Goal: Use online tool/utility: Utilize a website feature to perform a specific function

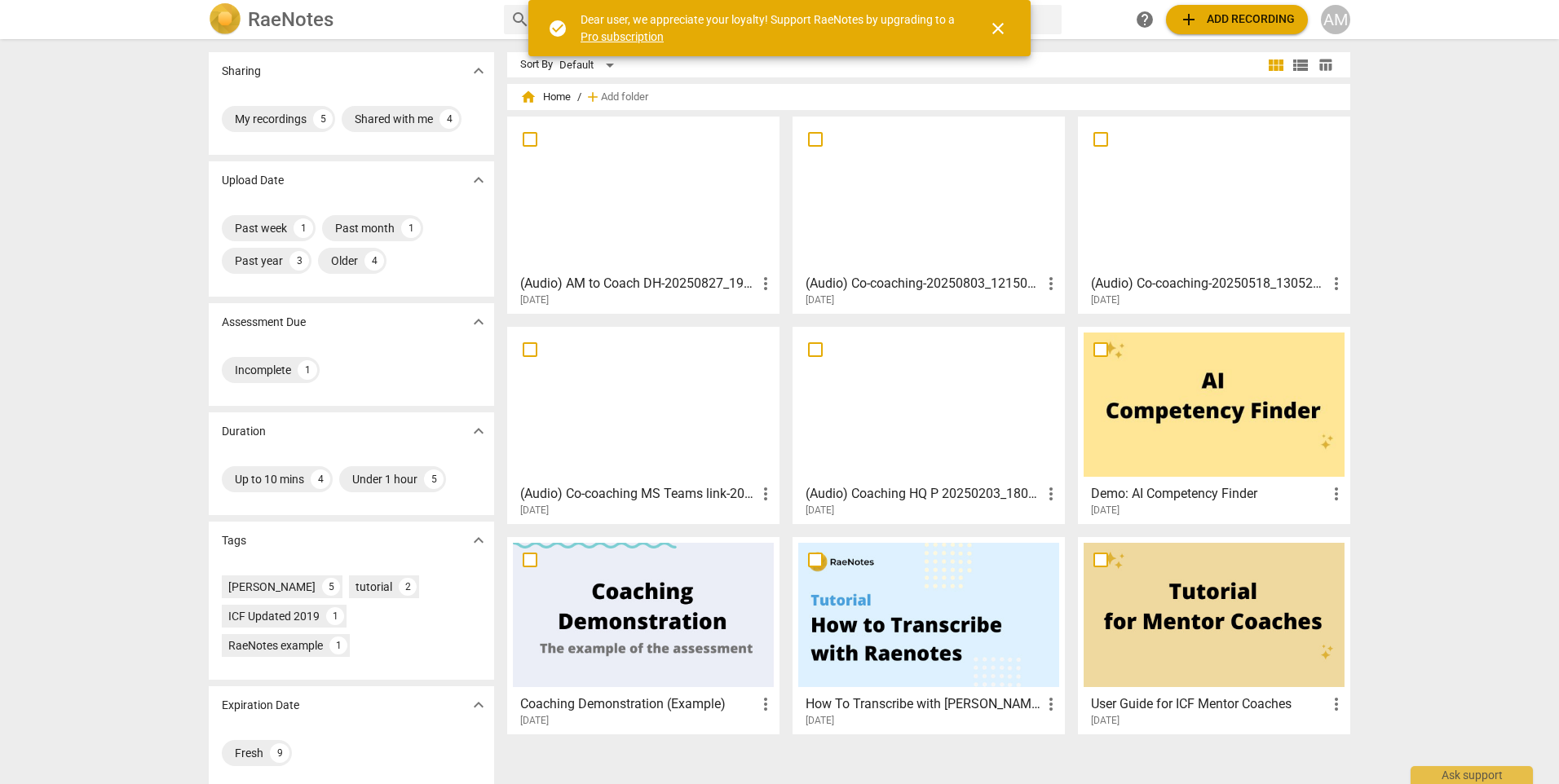
click at [656, 217] on div at bounding box center [643, 195] width 260 height 145
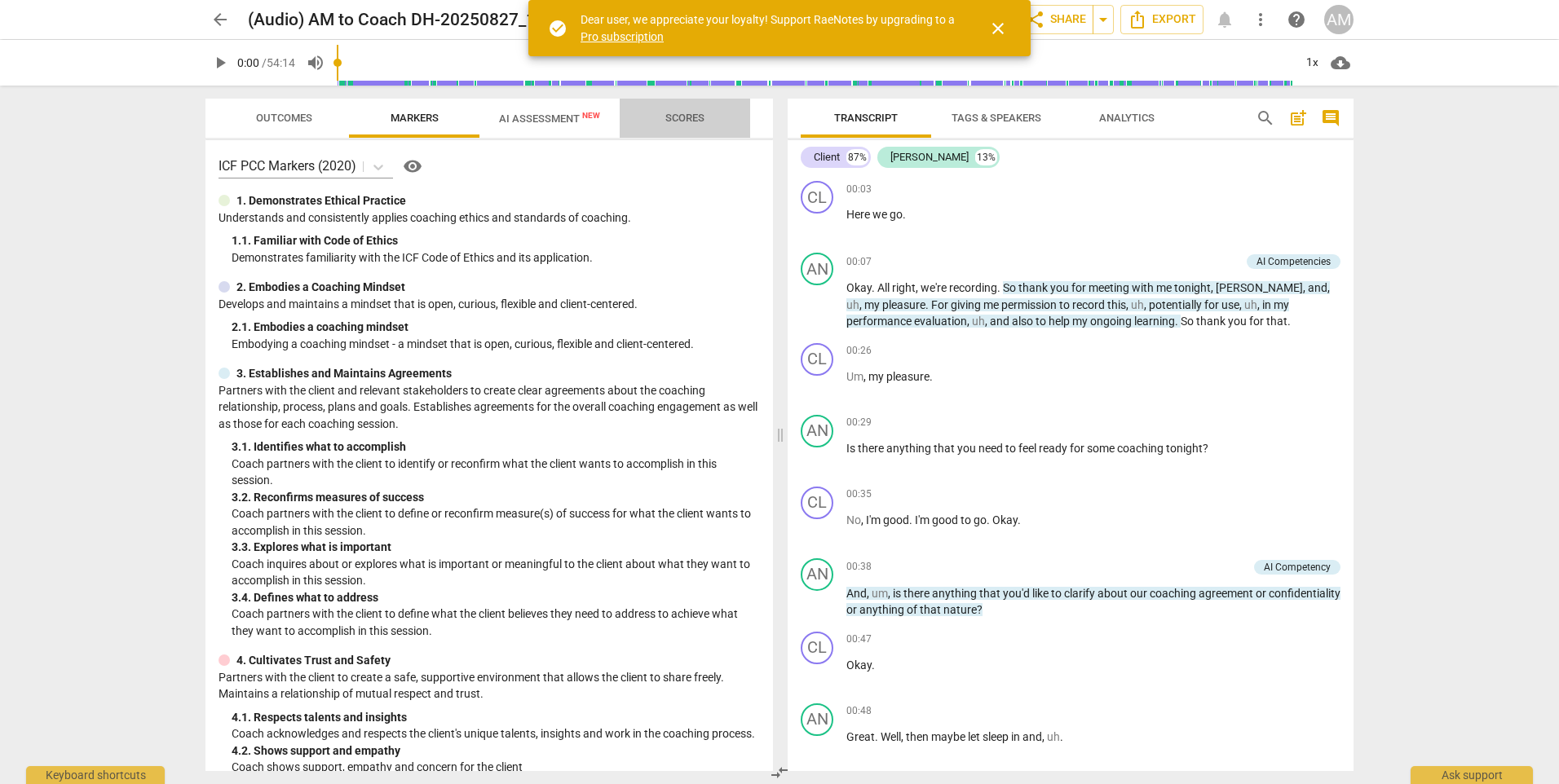
click at [683, 118] on span "Scores" at bounding box center [685, 118] width 40 height 12
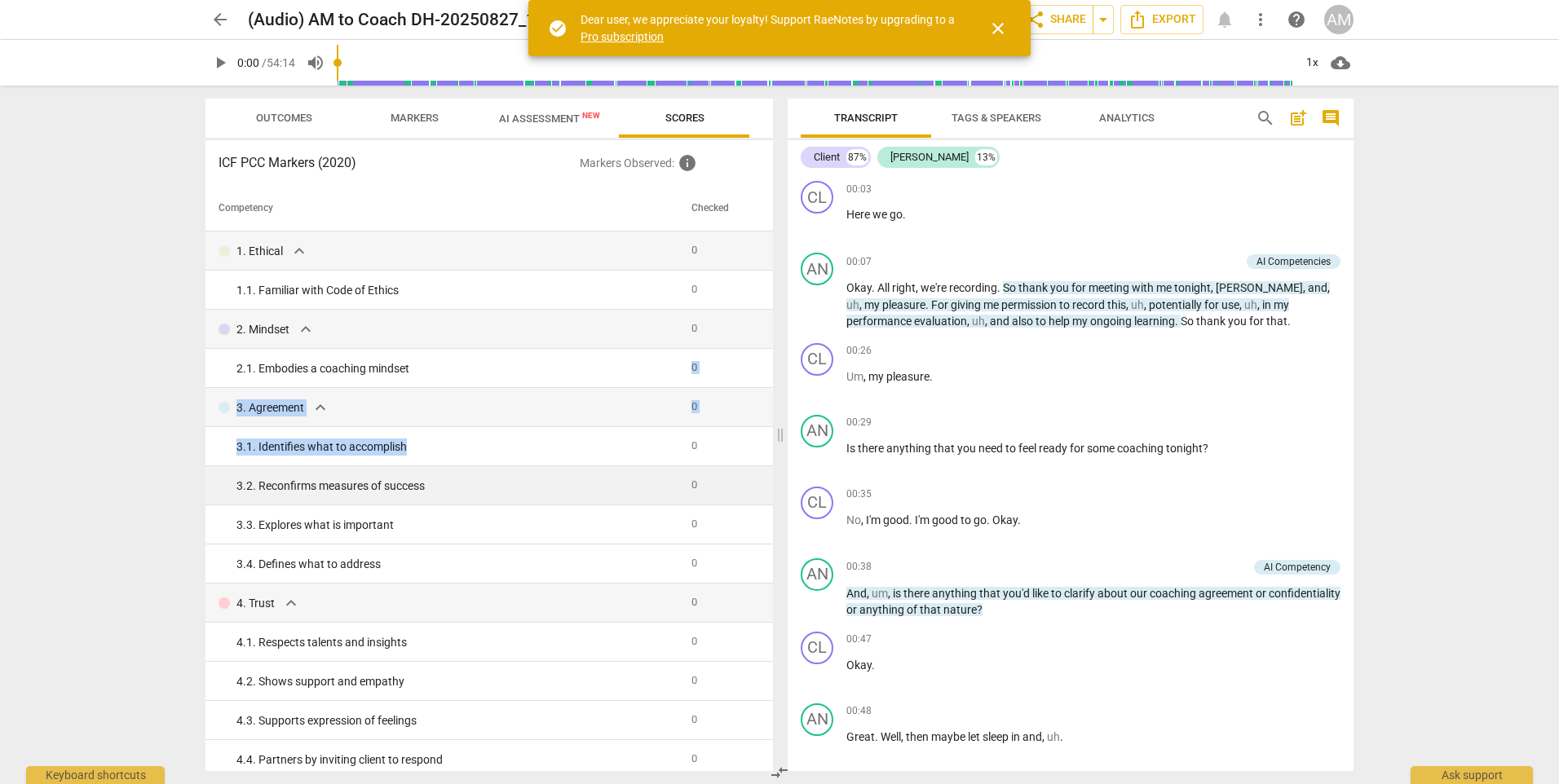
drag, startPoint x: 687, startPoint y: 367, endPoint x: 680, endPoint y: 472, distance: 105.2
click at [679, 492] on tr "3. 2. Reconfirms measures of success 0" at bounding box center [488, 486] width 568 height 40
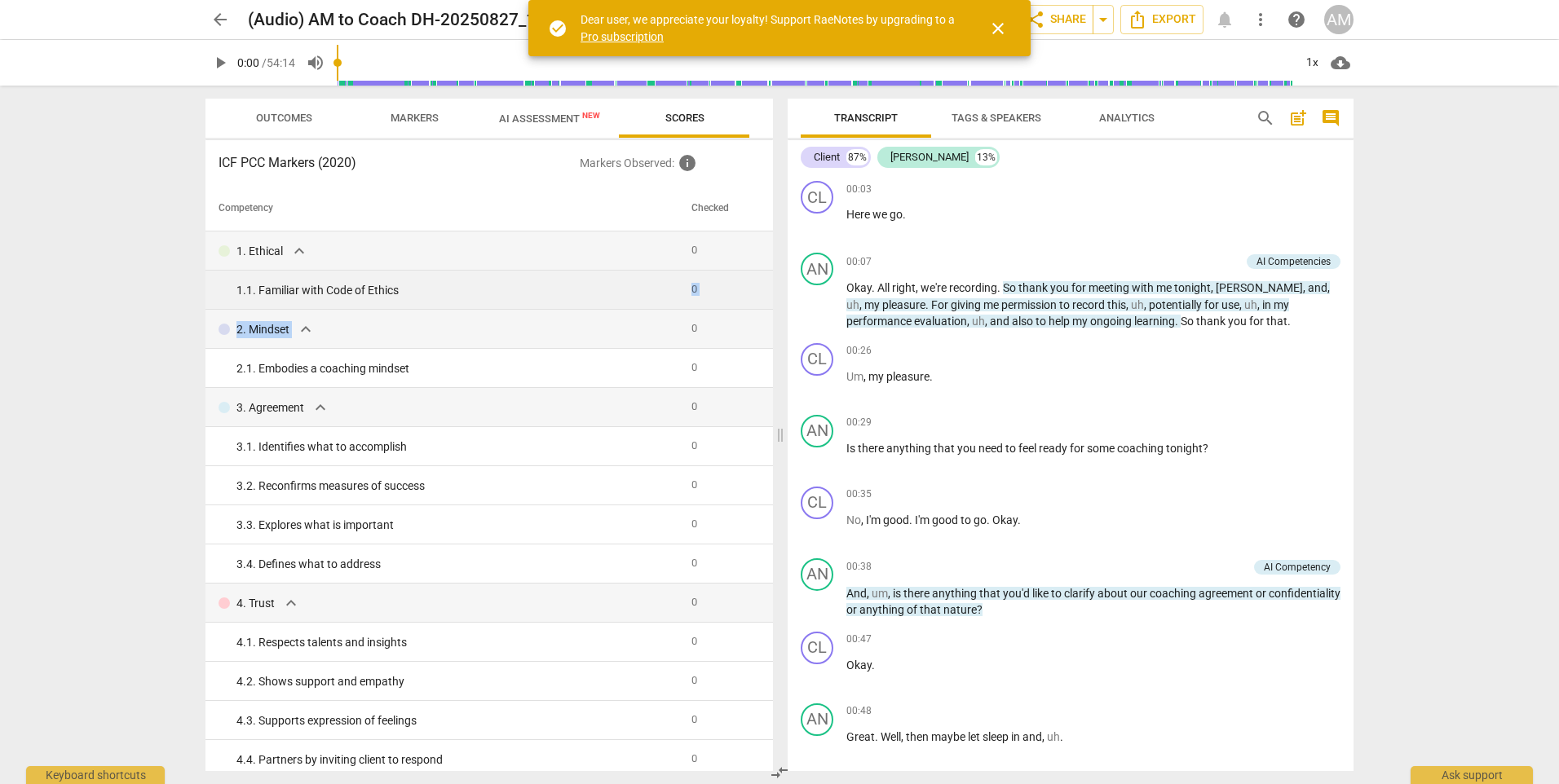
click at [557, 120] on span "AI Assessment New" at bounding box center [550, 119] width 101 height 12
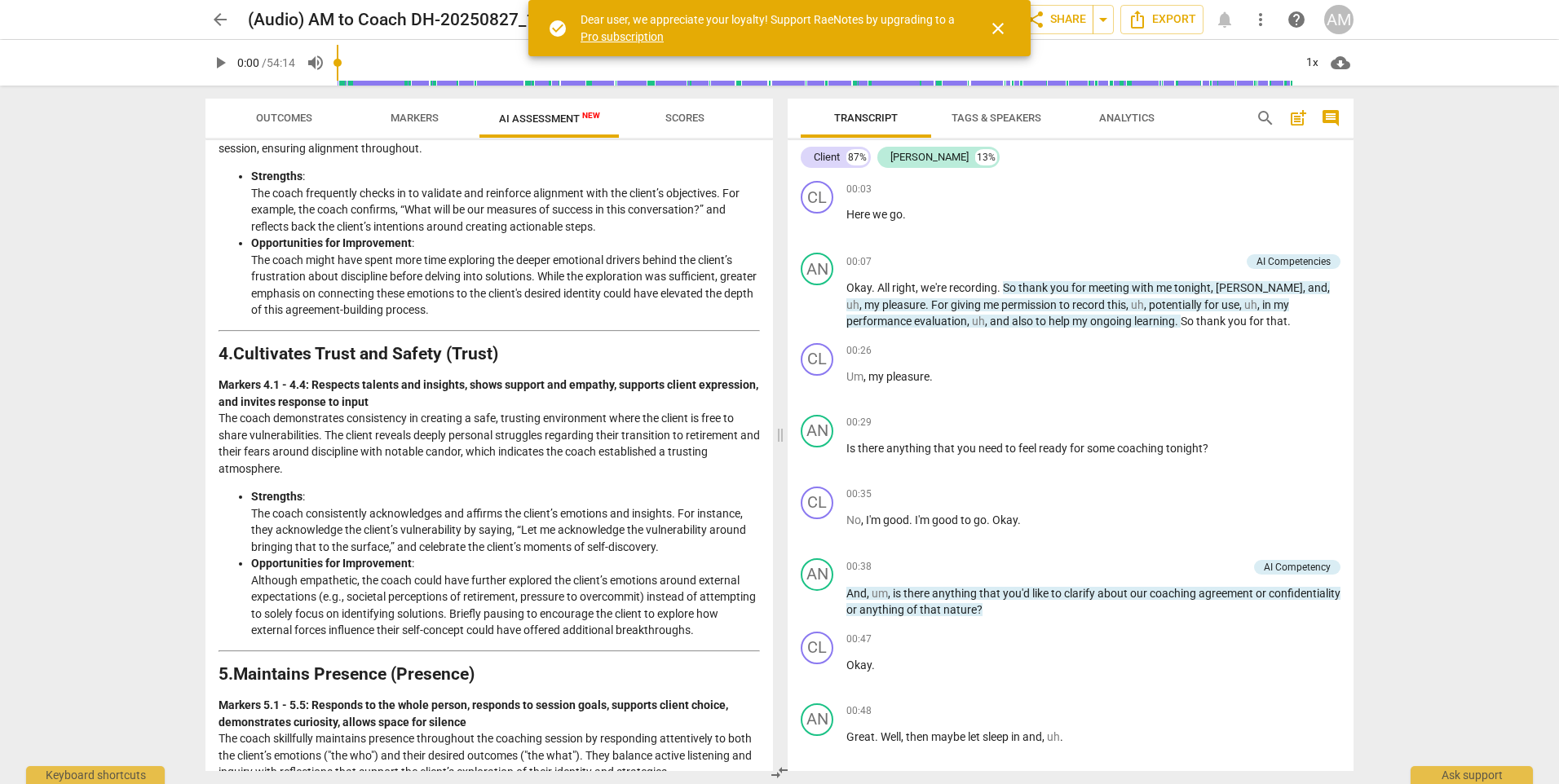
scroll to position [805, 0]
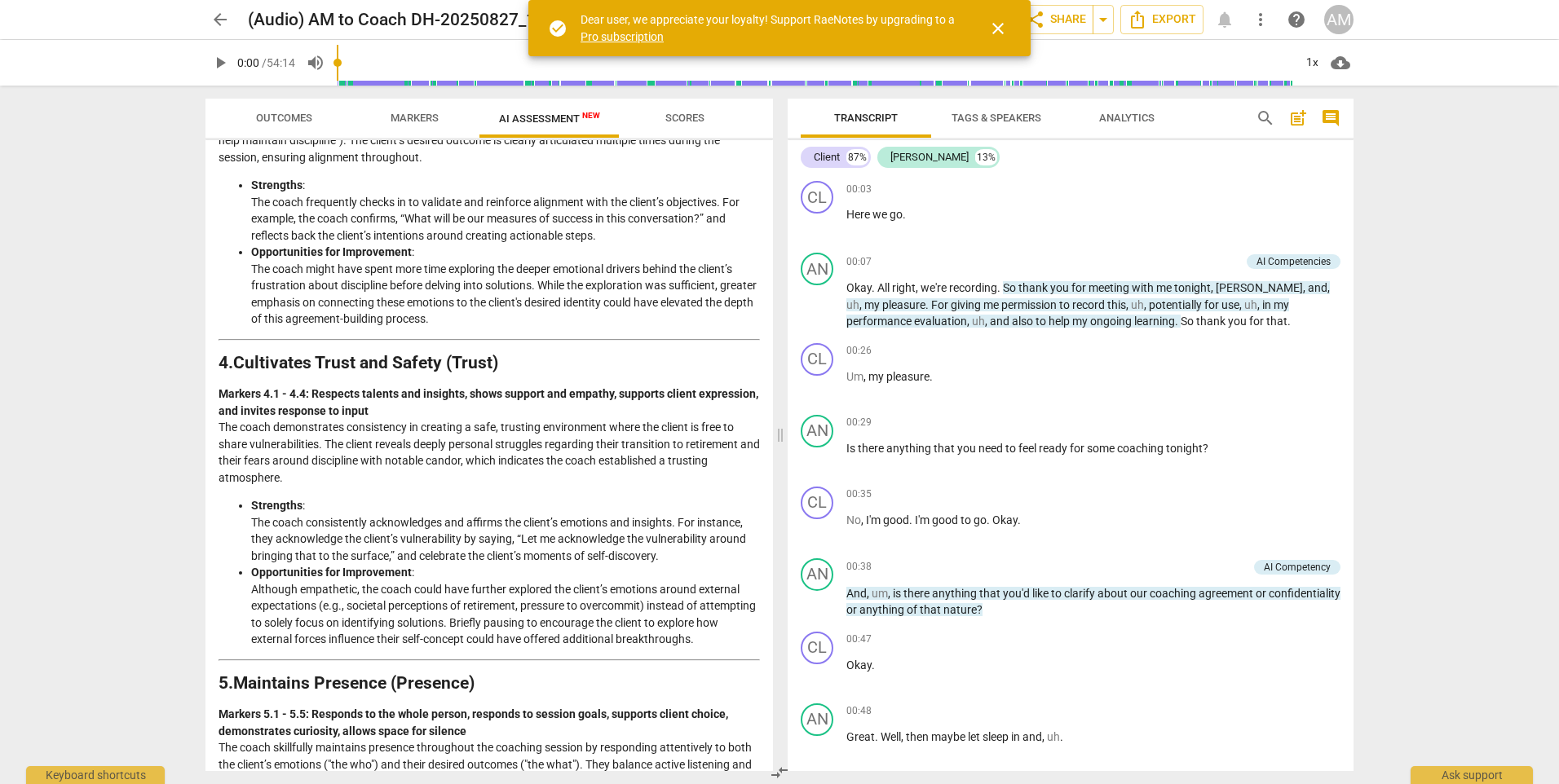
click at [1119, 117] on span "Analytics" at bounding box center [1127, 118] width 55 height 12
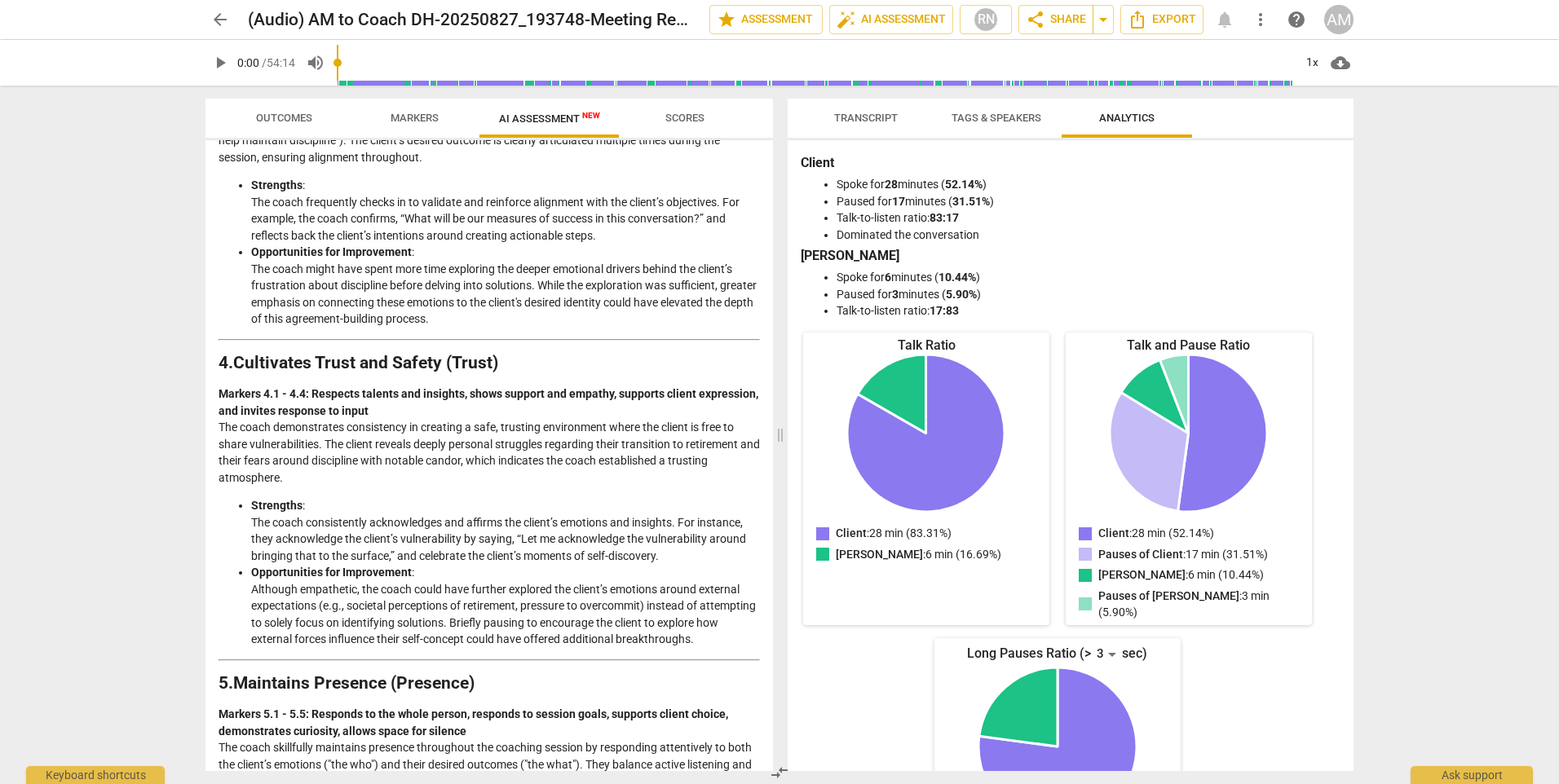
click at [219, 23] on span "arrow_back" at bounding box center [220, 20] width 20 height 20
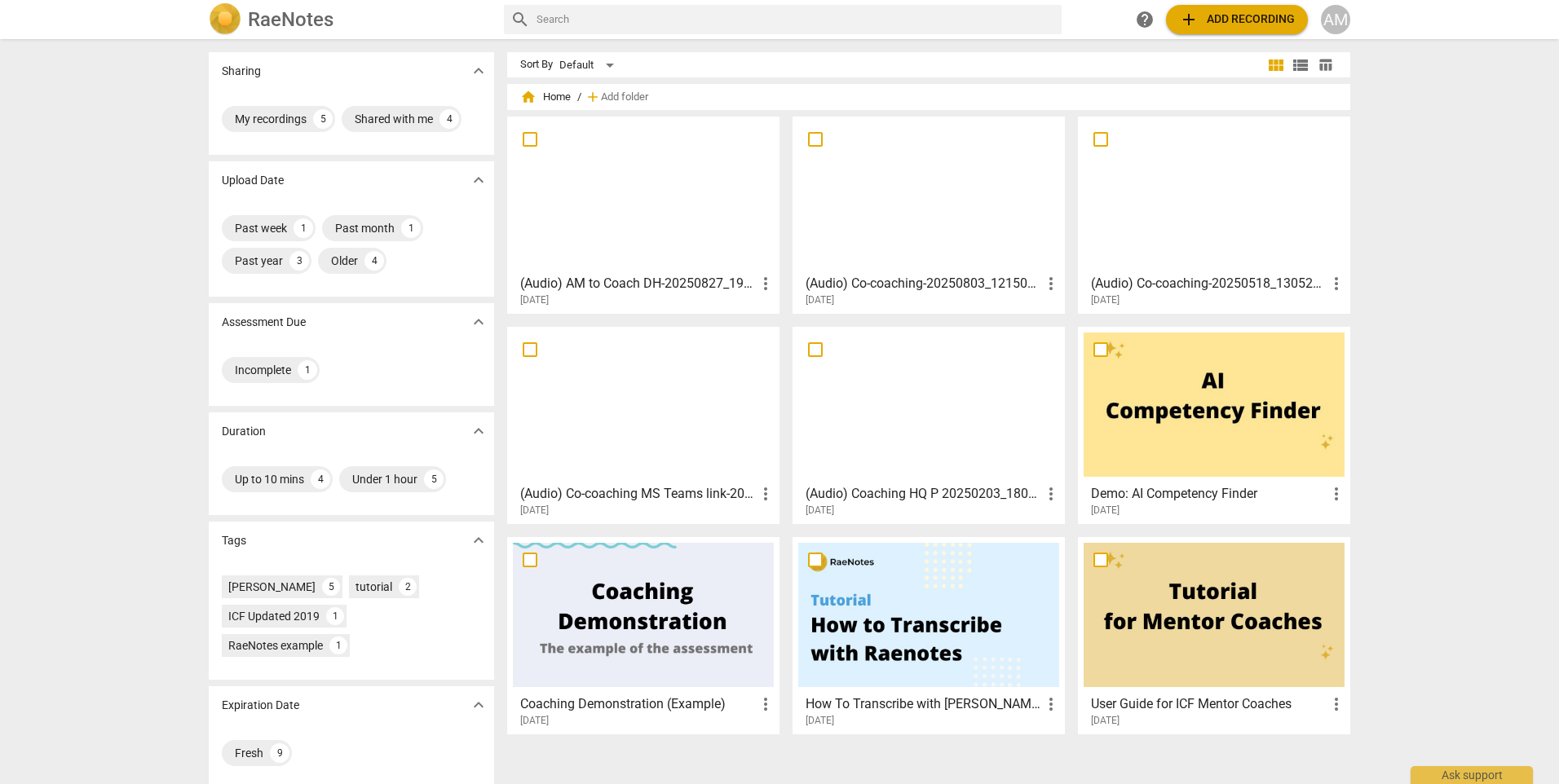
click at [911, 201] on div at bounding box center [928, 195] width 260 height 145
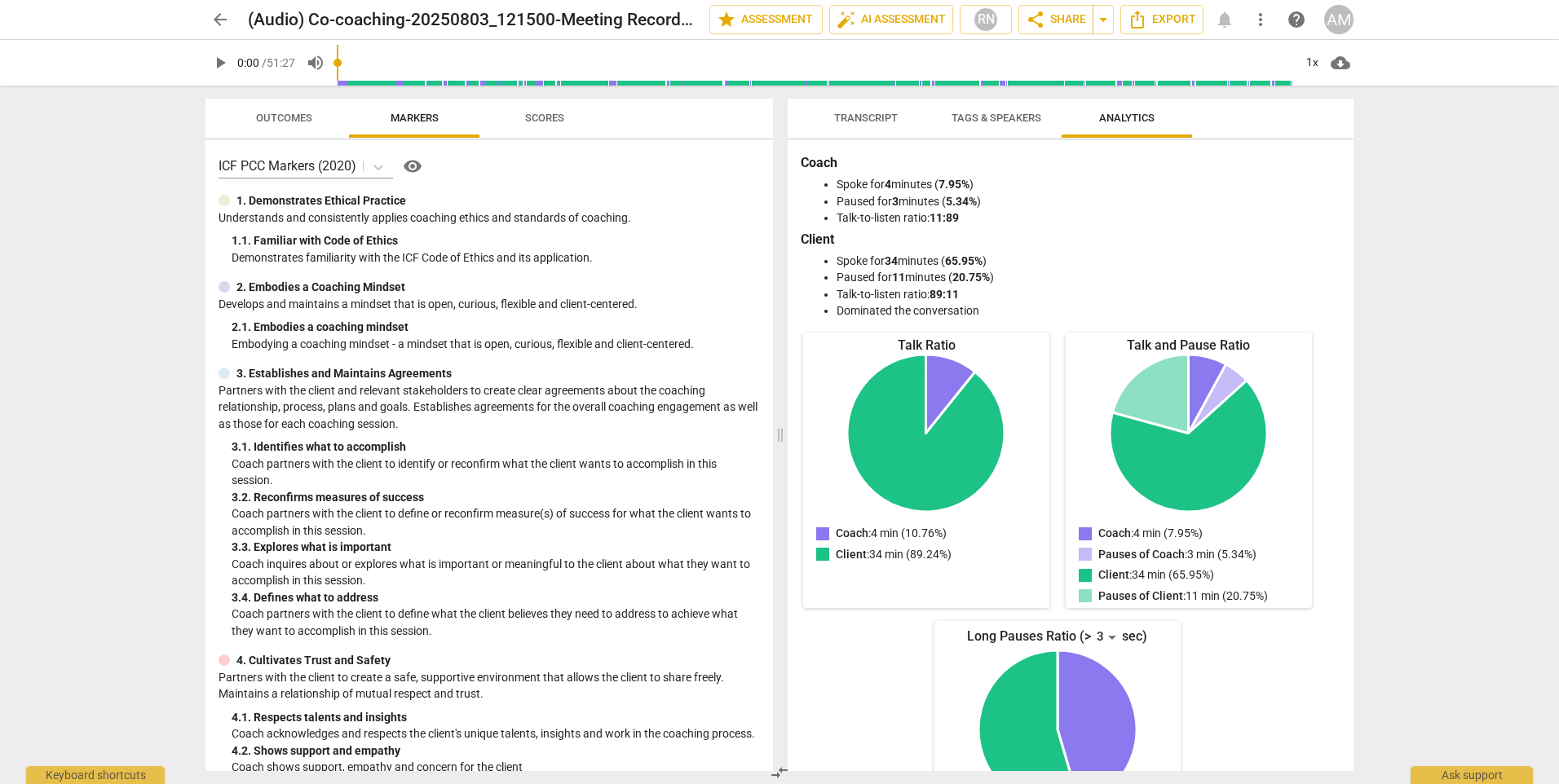
click at [547, 114] on span "Scores" at bounding box center [545, 118] width 40 height 12
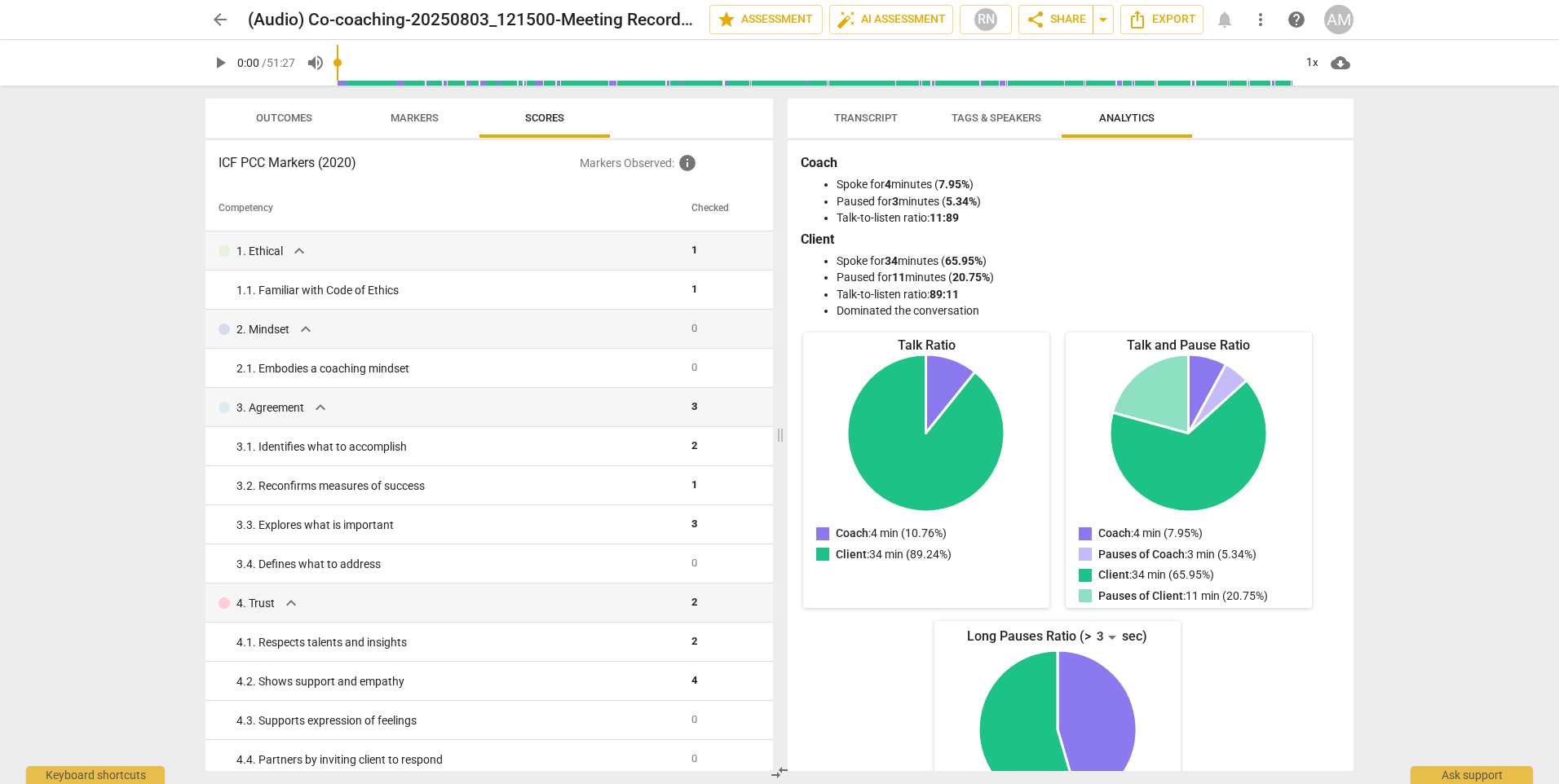
click at [858, 125] on span "Transcript" at bounding box center [867, 119] width 103 height 22
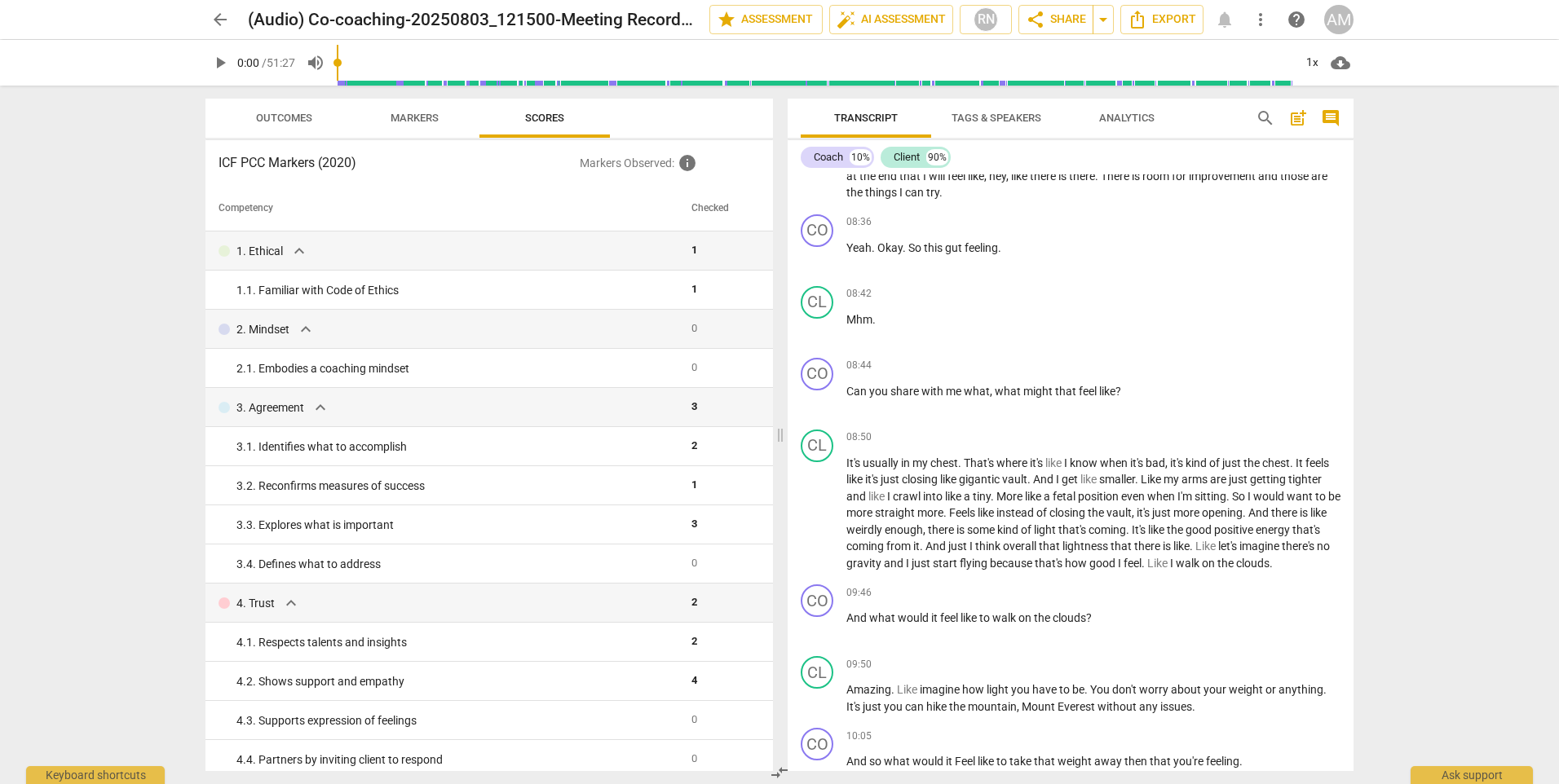
scroll to position [1712, 0]
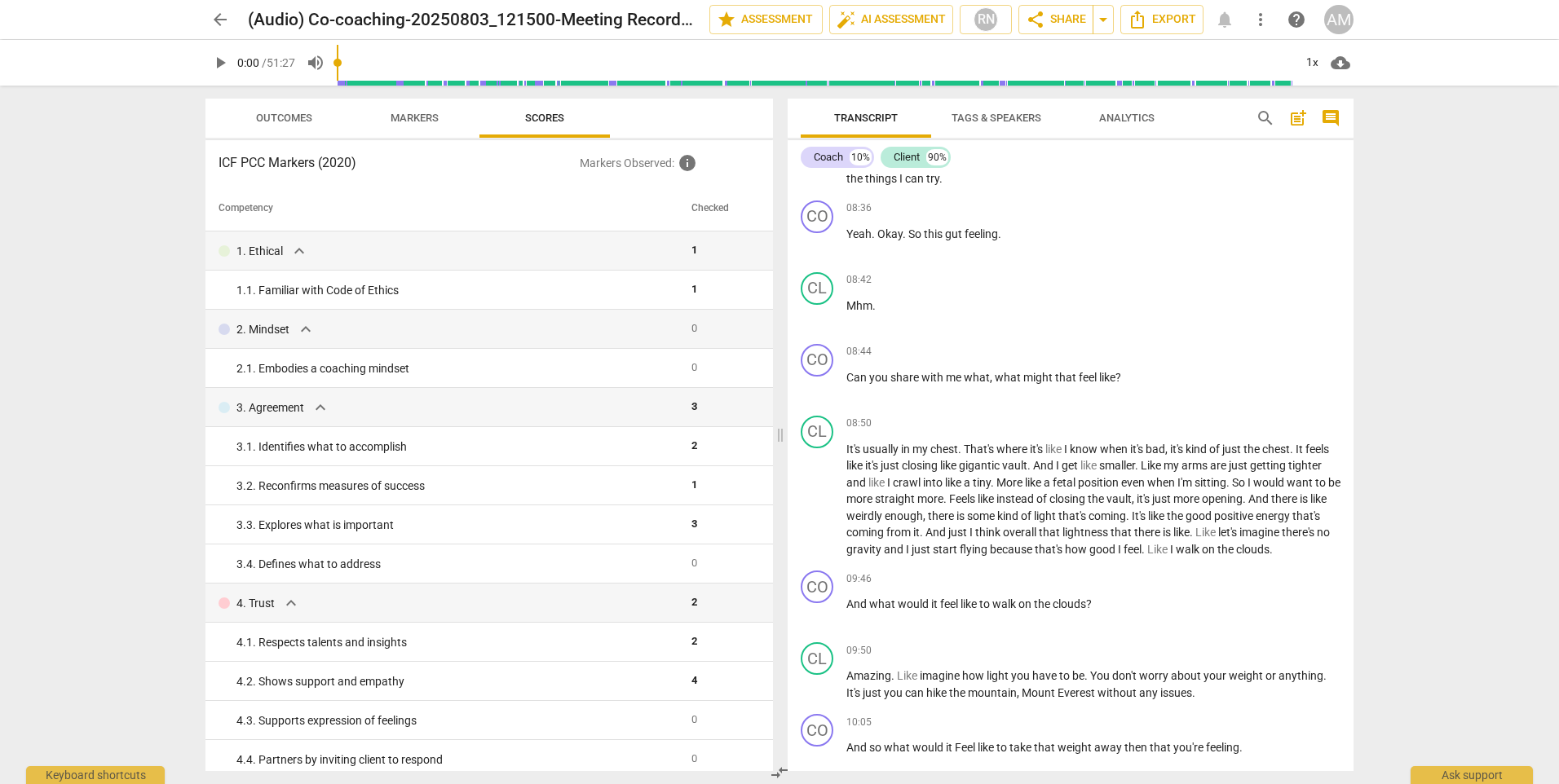
click at [1122, 120] on span "Analytics" at bounding box center [1127, 118] width 55 height 12
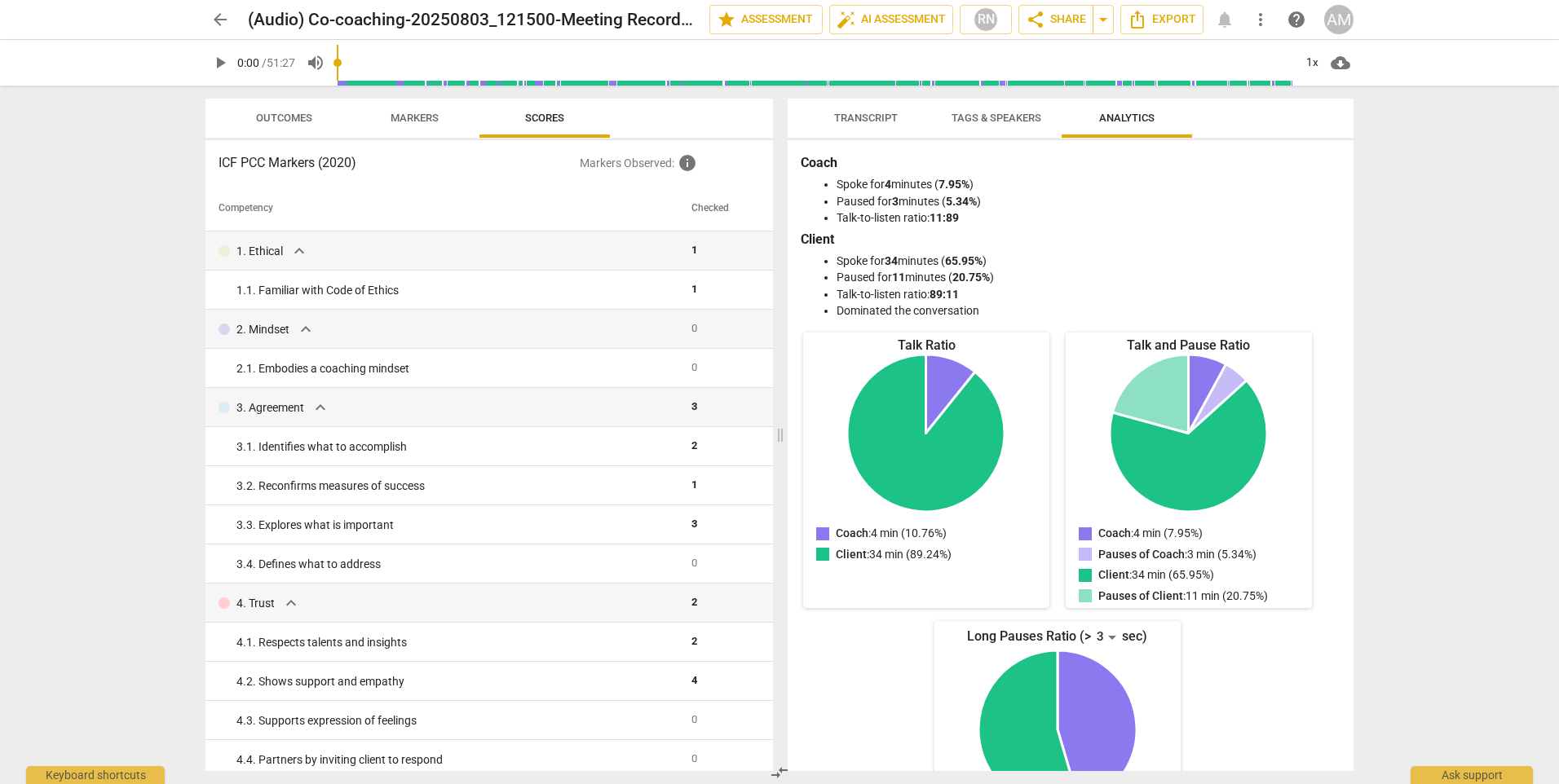
click at [218, 21] on span "arrow_back" at bounding box center [220, 20] width 20 height 20
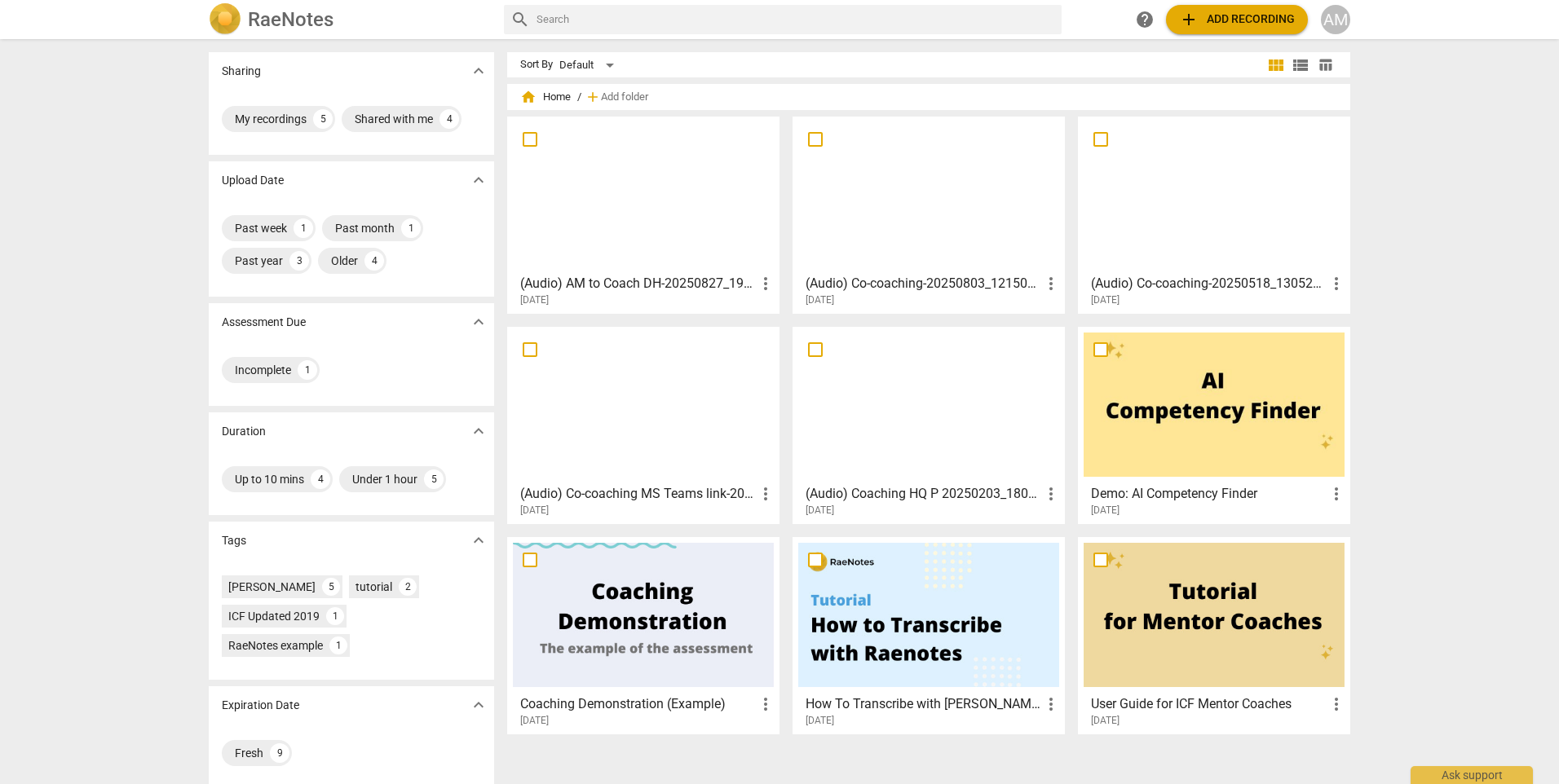
click at [624, 187] on div at bounding box center [643, 195] width 260 height 145
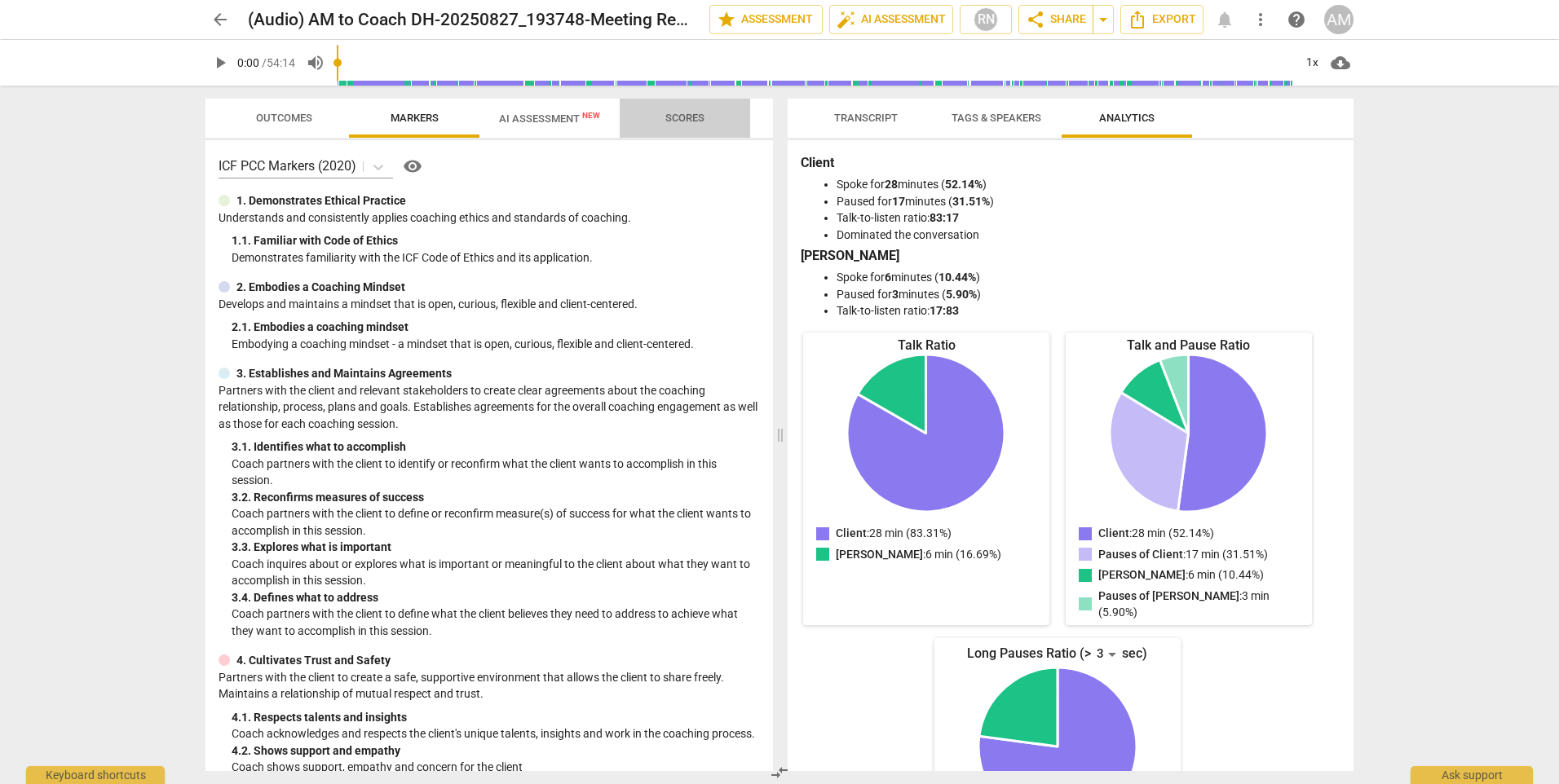
click at [680, 118] on span "Scores" at bounding box center [685, 118] width 40 height 12
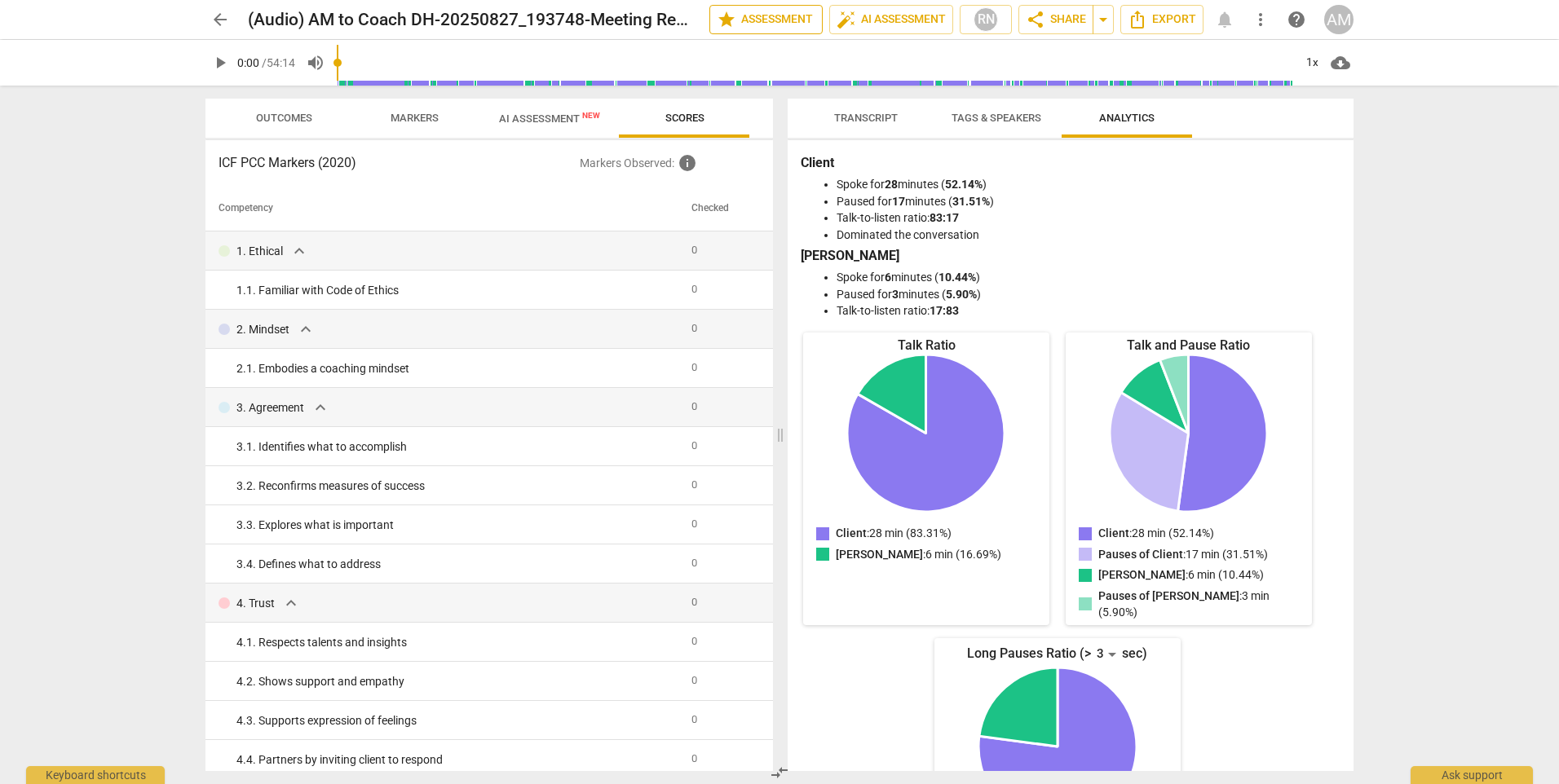
click at [760, 13] on span "star Assessment" at bounding box center [767, 20] width 99 height 20
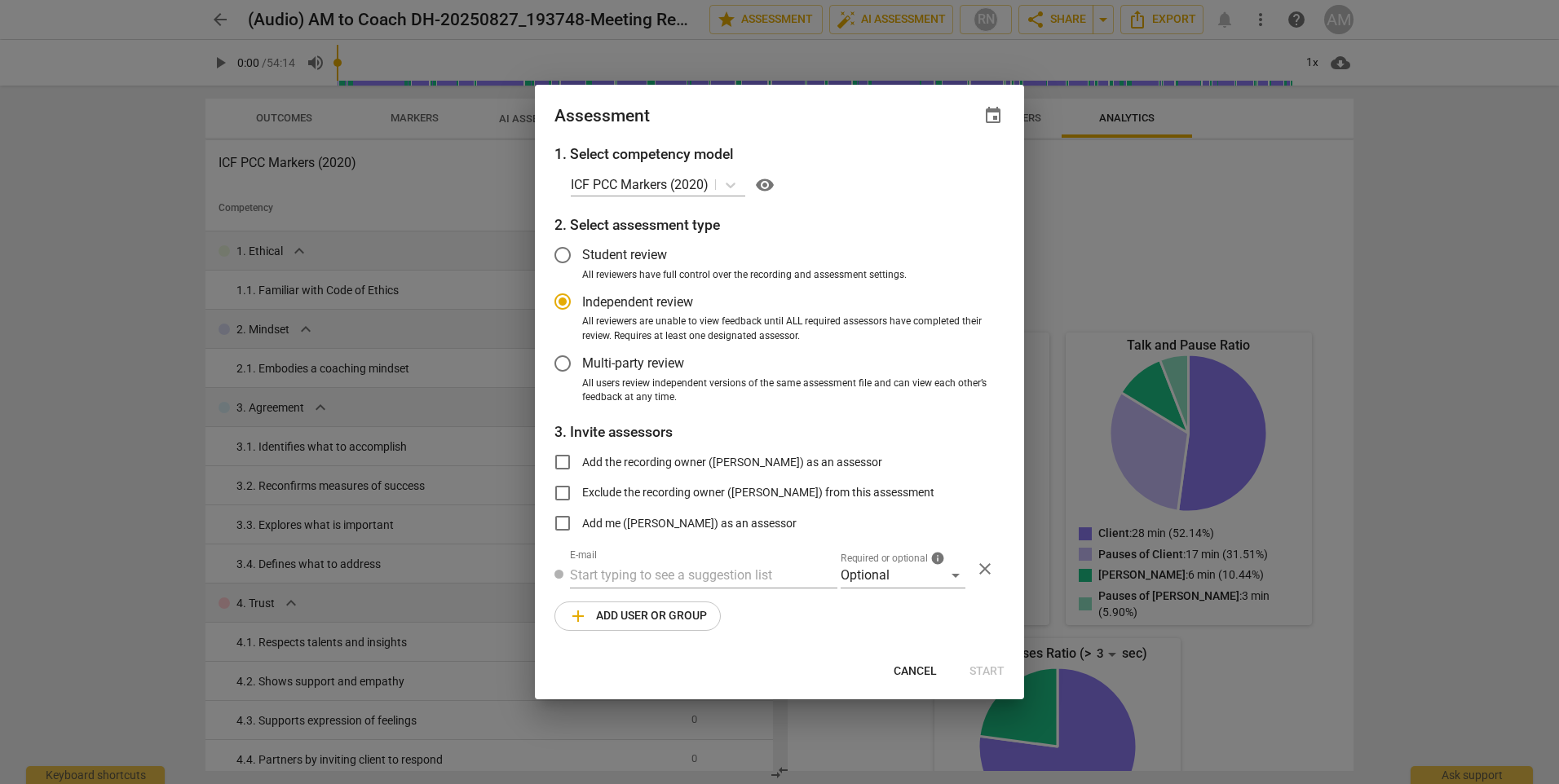
click at [139, 279] on div at bounding box center [780, 392] width 1559 height 784
radio input "false"
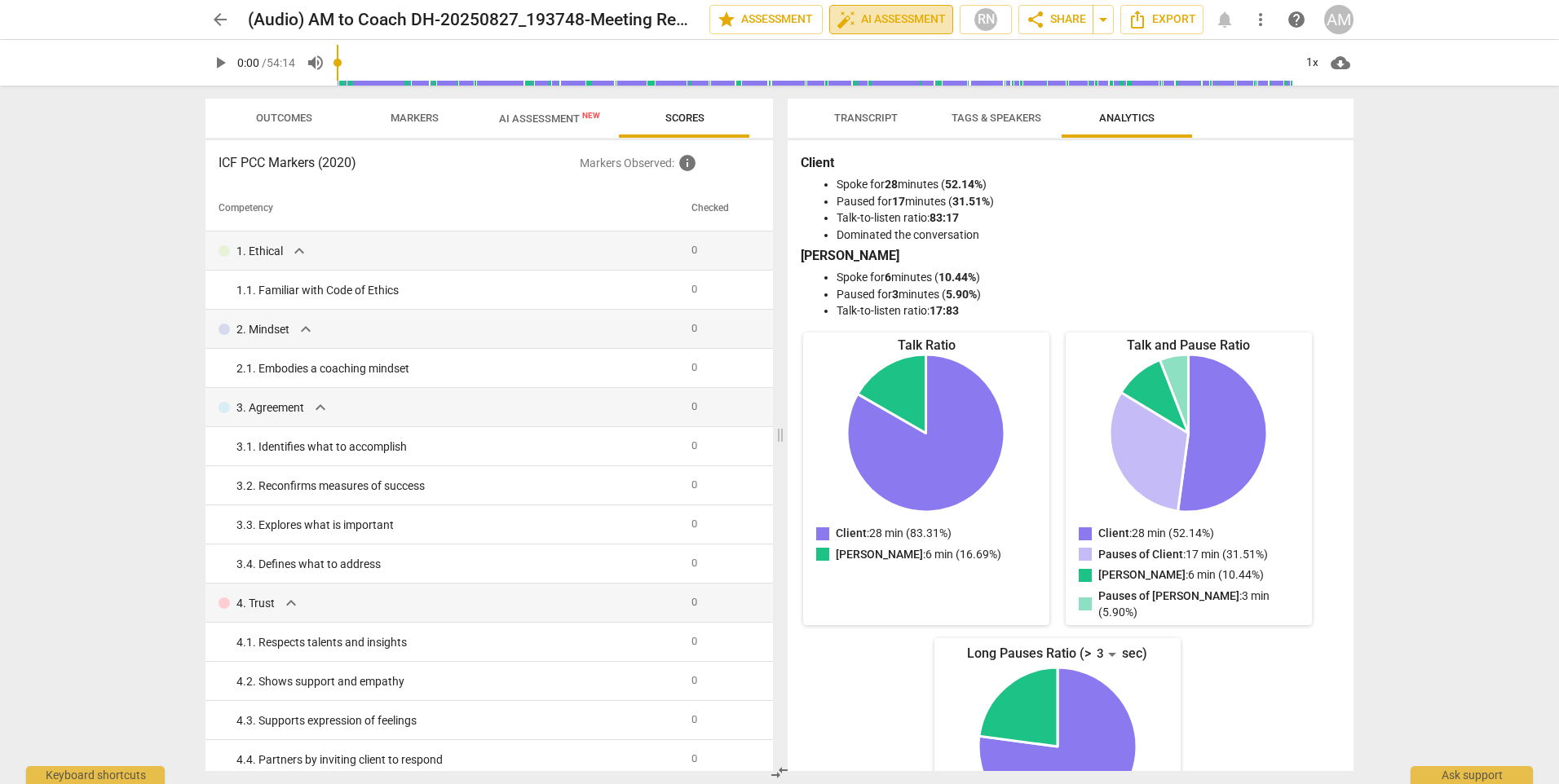
click at [888, 17] on span "auto_fix_high AI Assessment" at bounding box center [891, 20] width 109 height 20
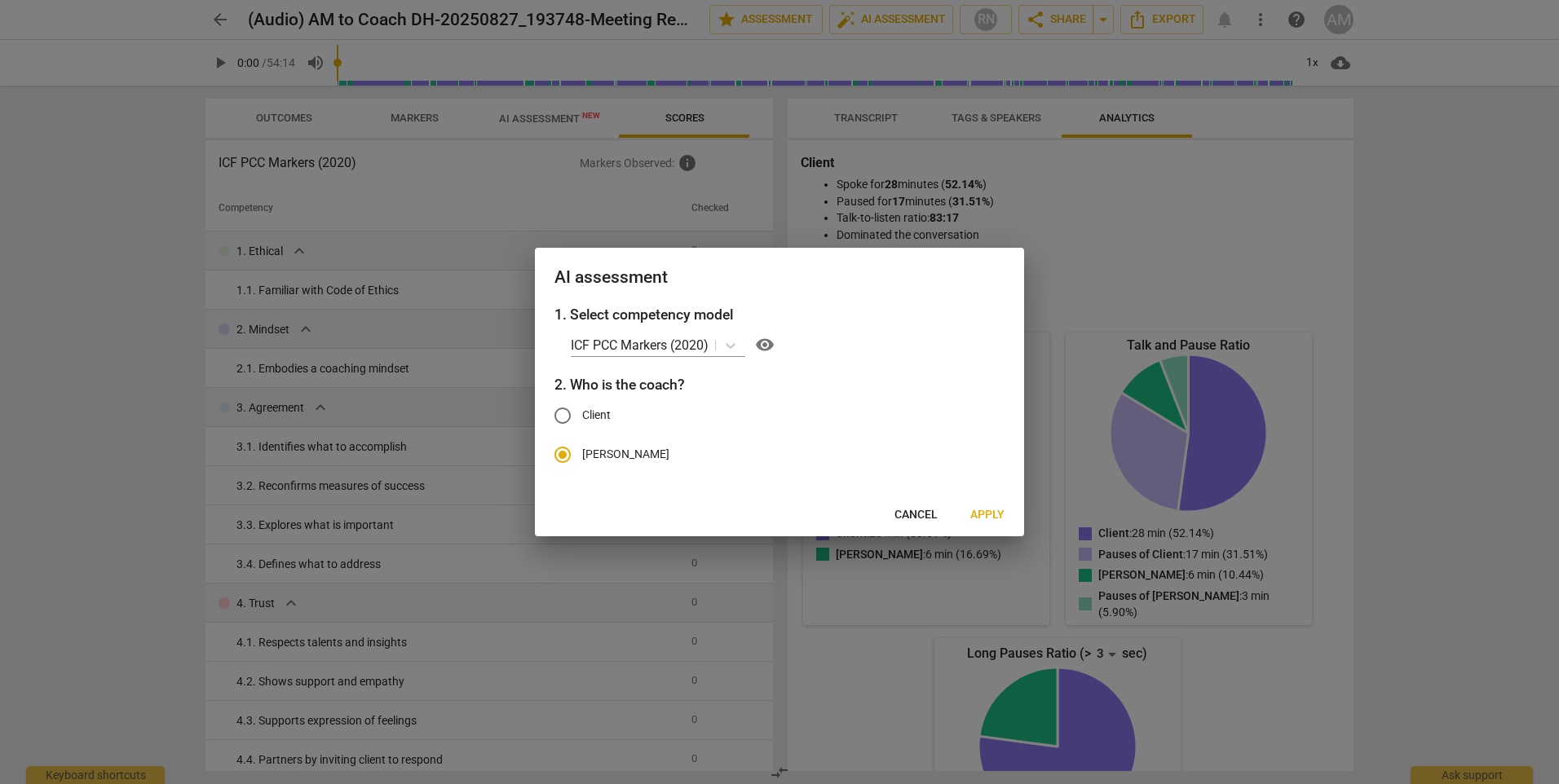
click at [512, 122] on div at bounding box center [780, 392] width 1559 height 784
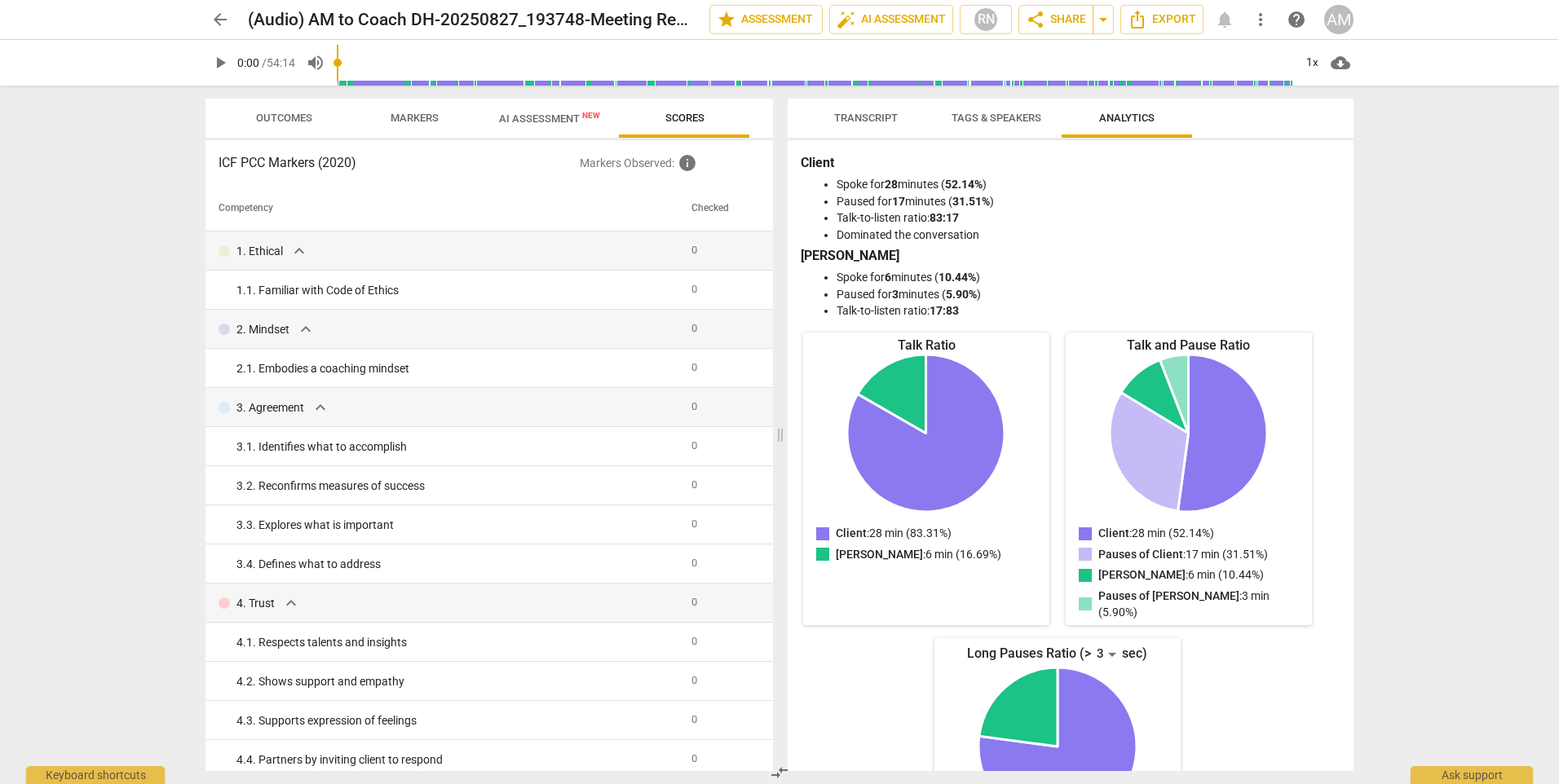
click at [540, 113] on span "AI Assessment New" at bounding box center [550, 119] width 101 height 12
